Goal: Task Accomplishment & Management: Complete application form

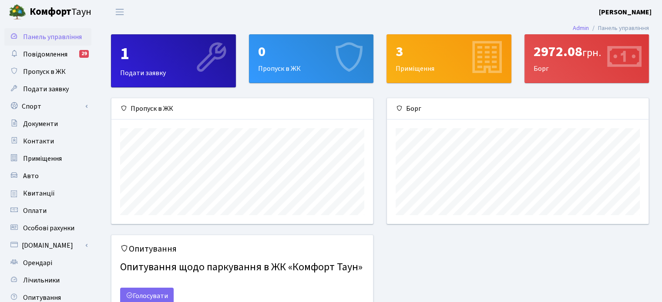
scroll to position [125, 261]
click at [50, 72] on span "Пропуск в ЖК" at bounding box center [44, 72] width 43 height 10
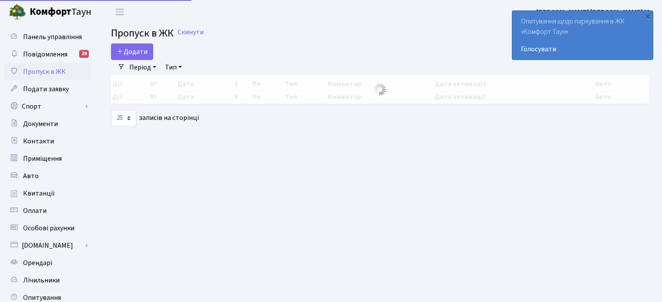
select select "25"
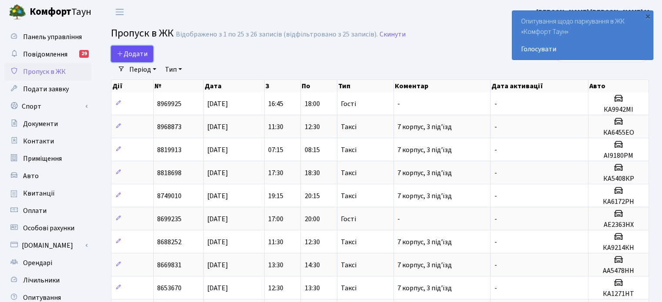
click at [132, 52] on span "Додати" at bounding box center [132, 54] width 31 height 10
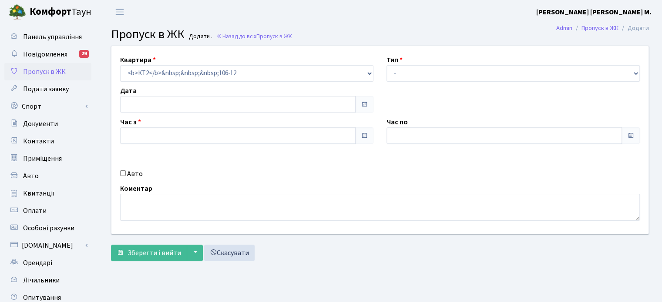
type input "[DATE]"
type input "21:00"
type input "22:15"
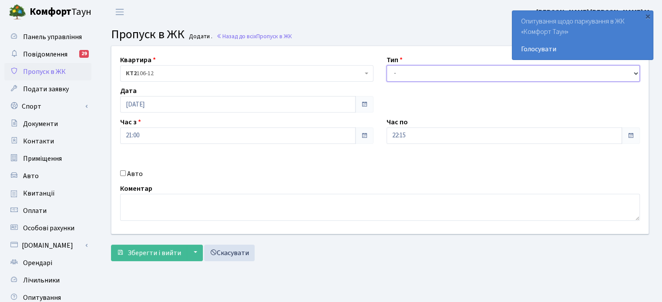
click at [635, 75] on select "- Доставка Таксі Гості Сервіс" at bounding box center [512, 73] width 253 height 17
select select "3"
click at [386, 65] on select "- Доставка Таксі Гості Сервіс" at bounding box center [512, 73] width 253 height 17
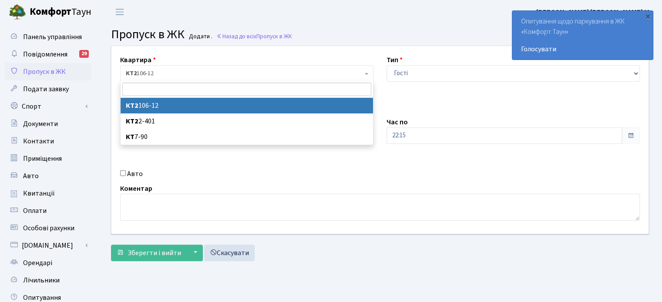
click at [371, 73] on span "КТ2 106-12" at bounding box center [246, 73] width 253 height 17
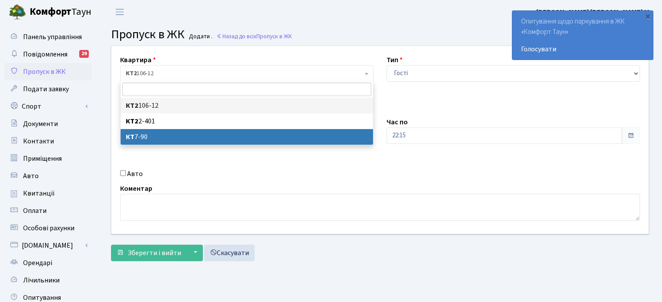
select select "5091"
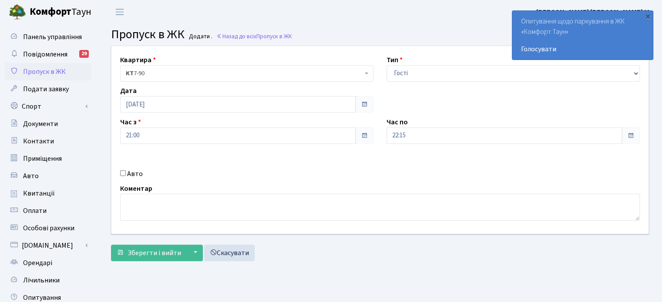
click at [367, 134] on span at bounding box center [364, 135] width 7 height 7
click at [628, 133] on span at bounding box center [630, 135] width 7 height 7
click at [632, 131] on span at bounding box center [630, 135] width 18 height 17
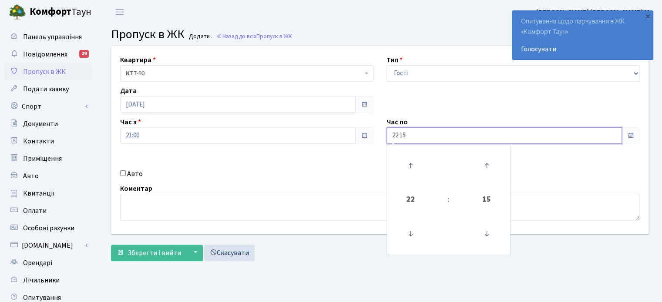
click at [425, 134] on input "22:15" at bounding box center [503, 135] width 235 height 17
click at [410, 172] on icon at bounding box center [409, 165] width 23 height 23
type input "23:15"
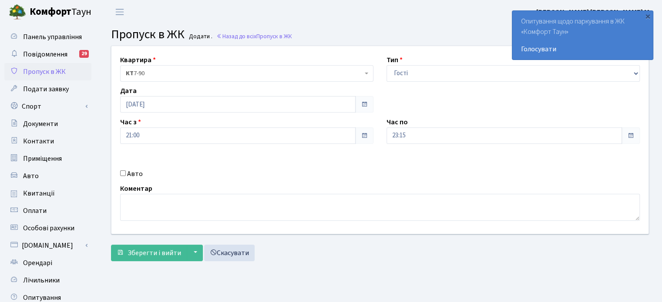
click at [583, 182] on div "Квартира <b>КТ2</b>&nbsp;&nbsp;&nbsp;106-12 <b>КТ2</b>&nbsp;&nbsp;&nbsp;2-401 <…" at bounding box center [380, 140] width 550 height 188
click at [124, 172] on input "Авто" at bounding box center [123, 174] width 6 height 6
checkbox input "true"
paste textarea "ІХ 55 АІ7648ОК"
type textarea "ІХ 55 АІ7648ОК"
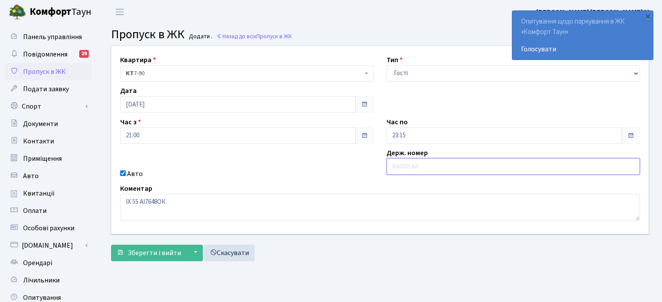
click at [401, 165] on input "text" at bounding box center [512, 166] width 253 height 17
type input "I"
type input "AI7648OK"
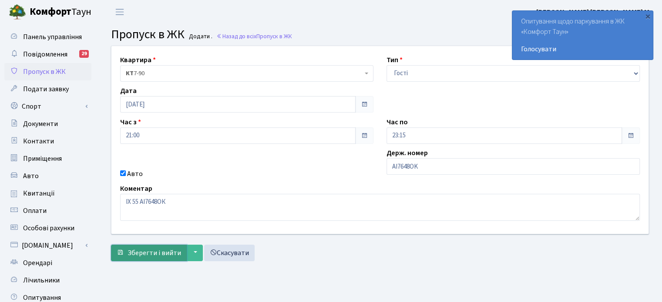
click at [166, 251] on span "Зберегти і вийти" at bounding box center [153, 253] width 53 height 10
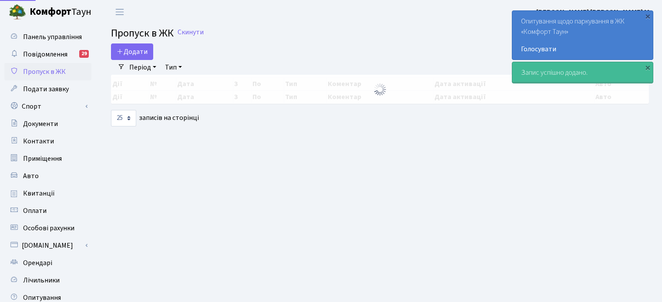
select select "25"
